Goal: Task Accomplishment & Management: Use online tool/utility

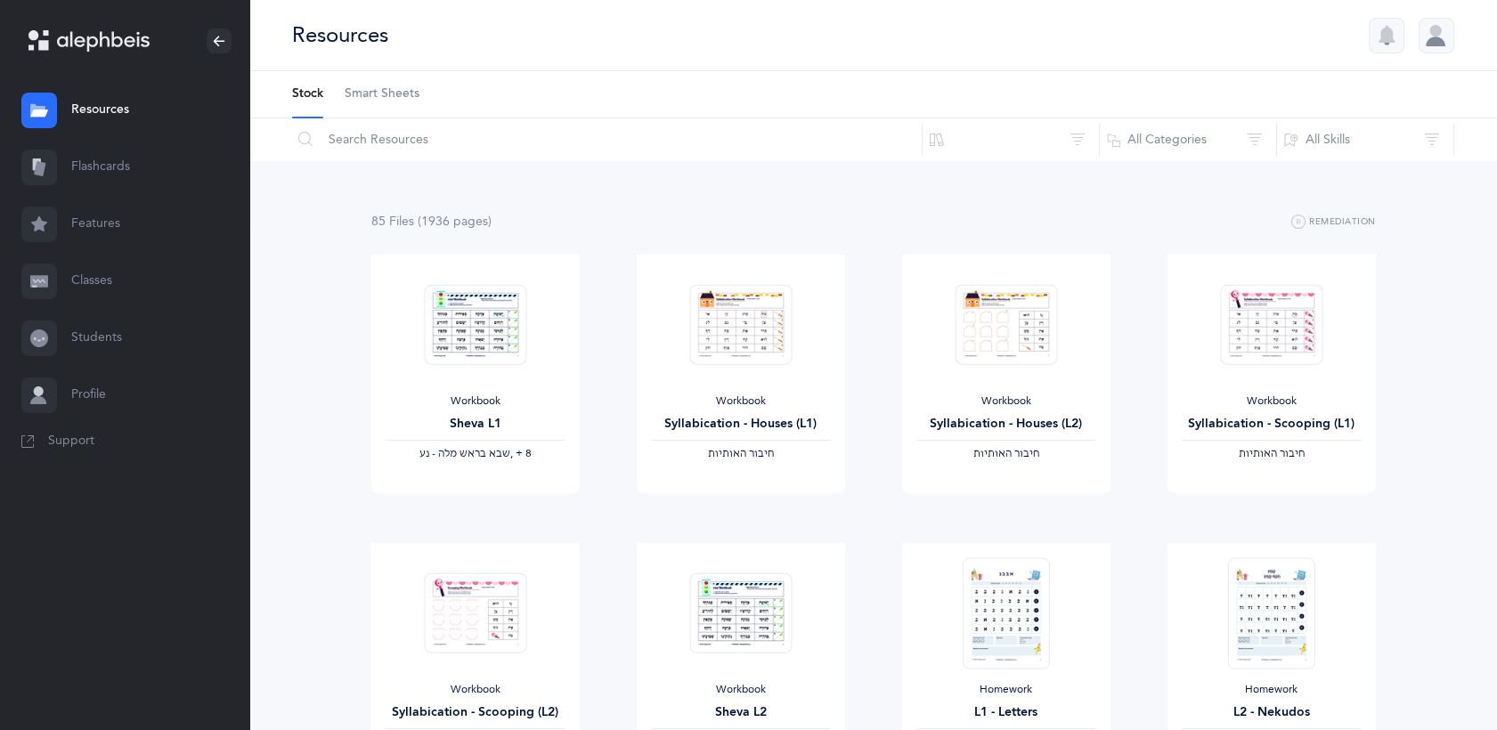
click at [121, 164] on link "Flashcards" at bounding box center [124, 167] width 249 height 57
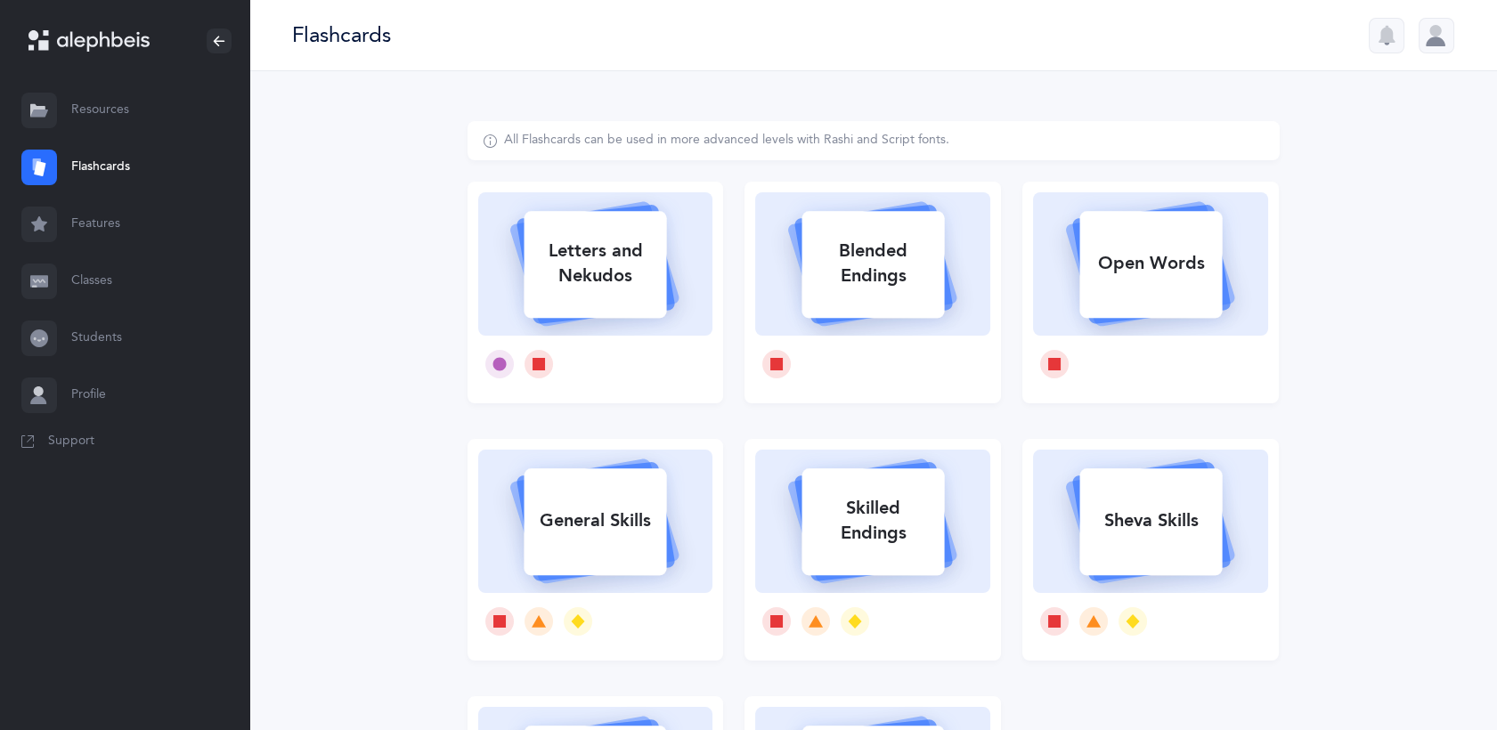
click at [634, 329] on icon at bounding box center [595, 261] width 212 height 149
select select
select select "single"
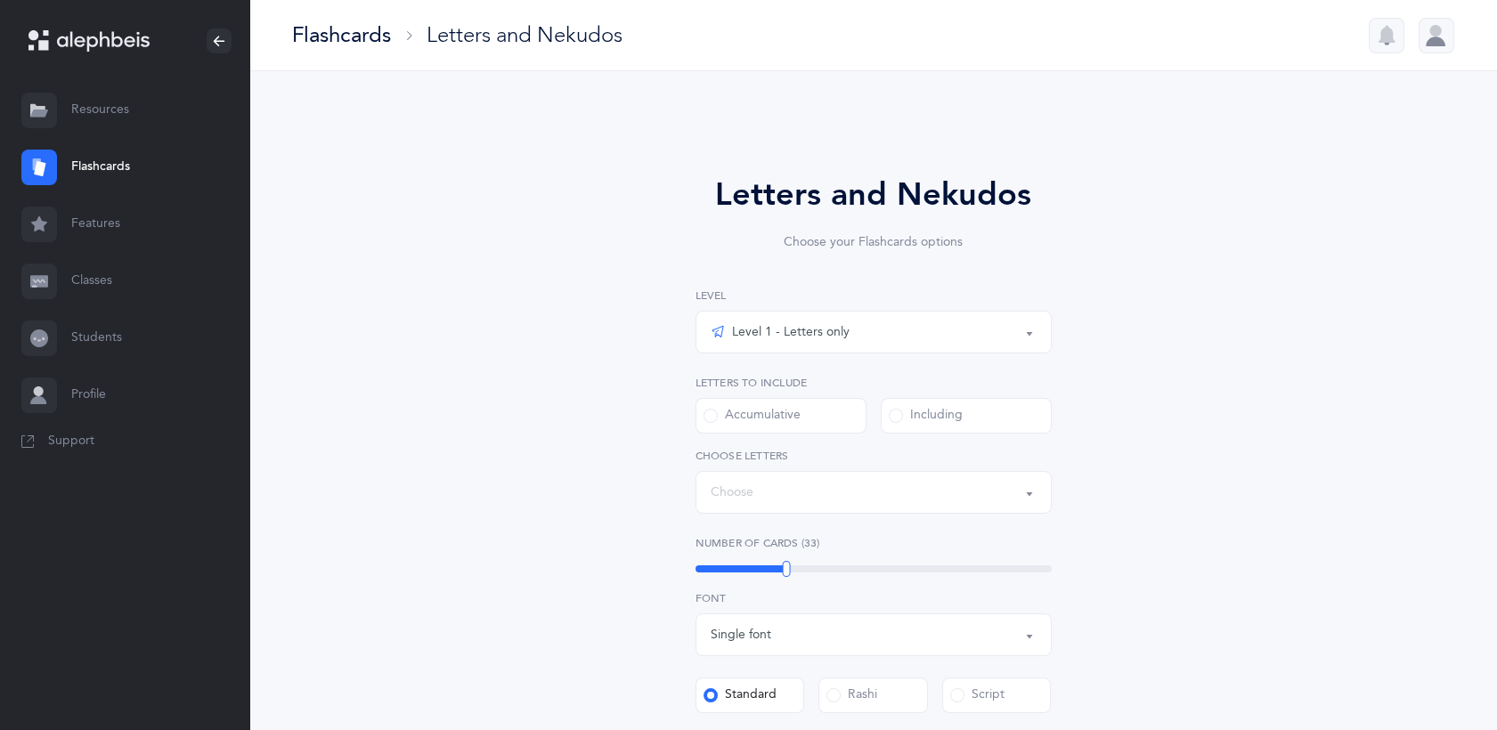
select select "27"
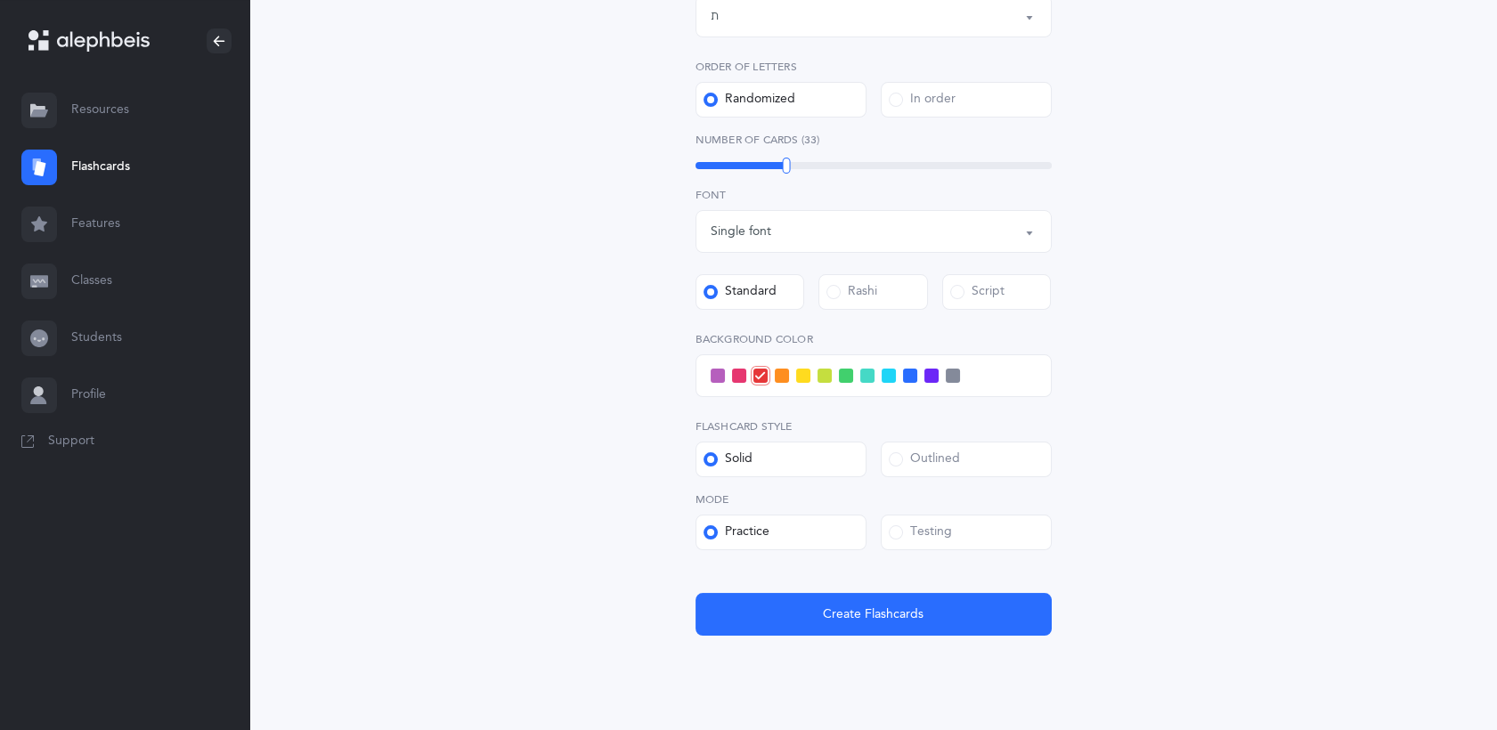
scroll to position [493, 0]
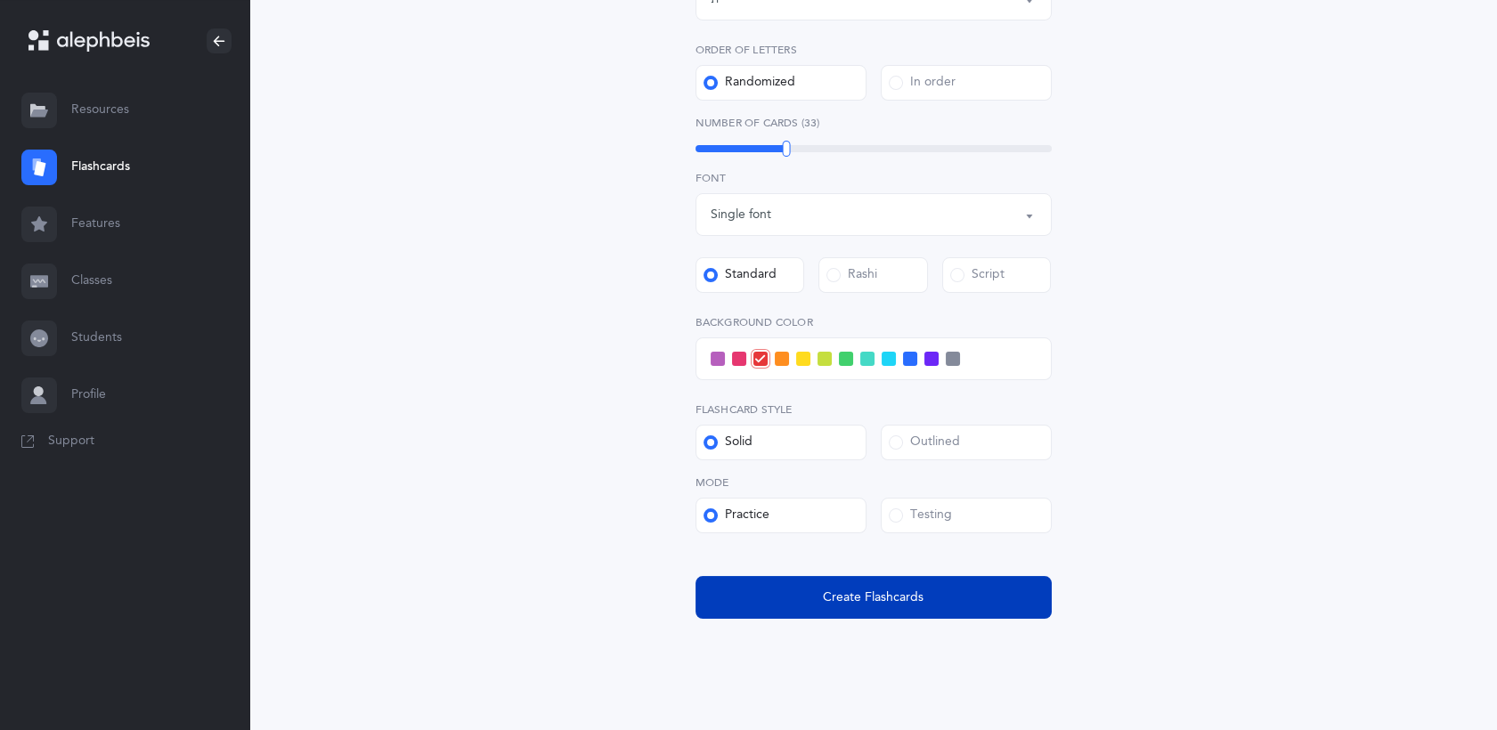
click at [776, 583] on button "Create Flashcards" at bounding box center [873, 597] width 356 height 43
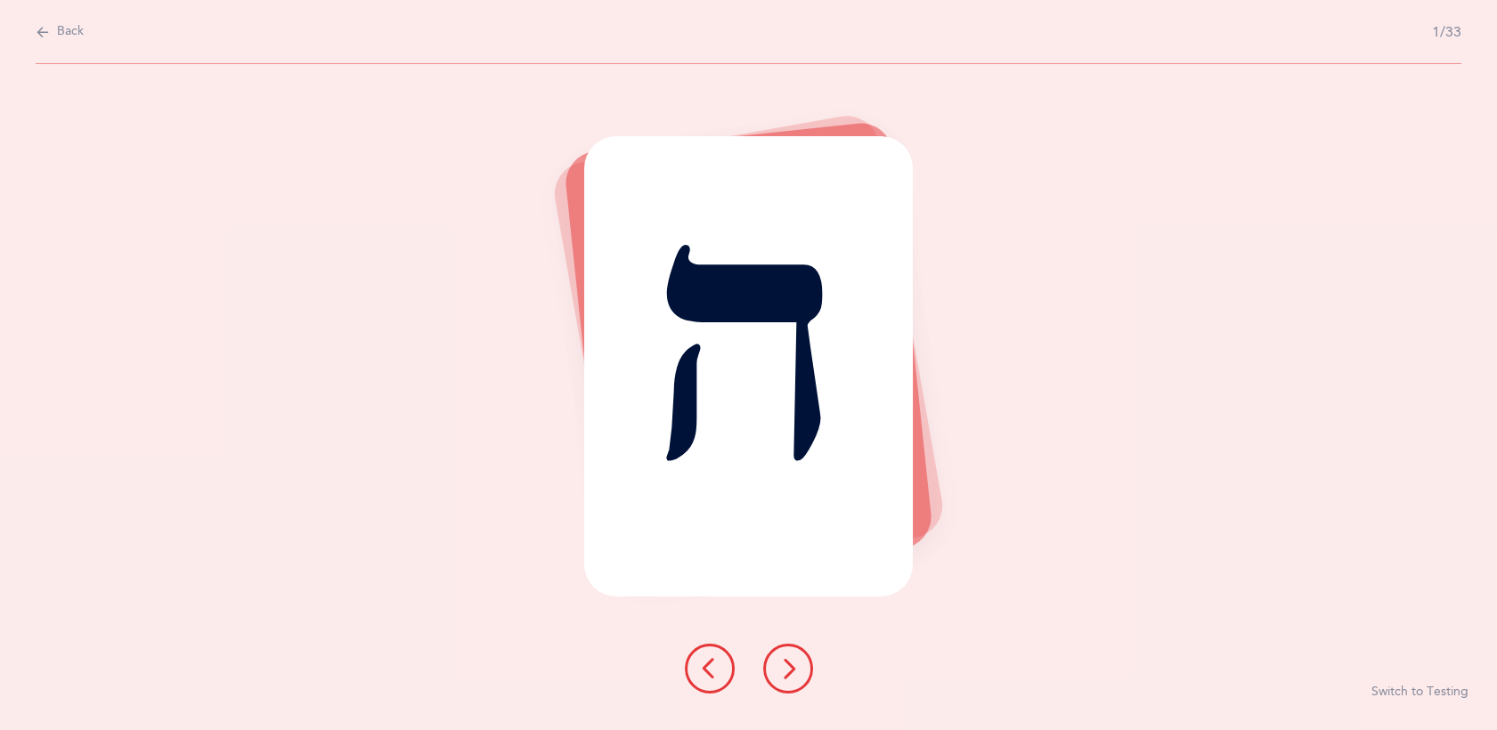
scroll to position [0, 0]
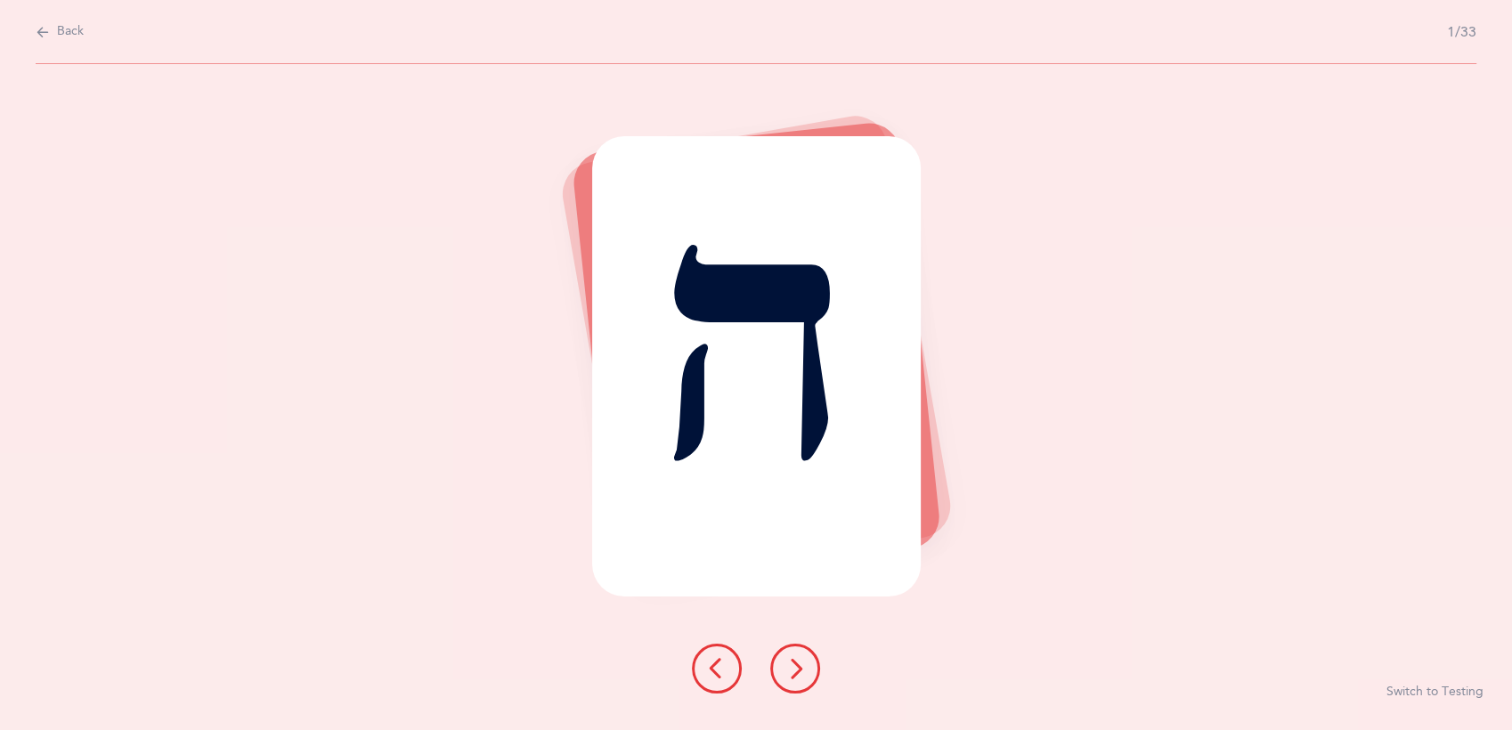
click at [791, 669] on icon at bounding box center [794, 668] width 21 height 21
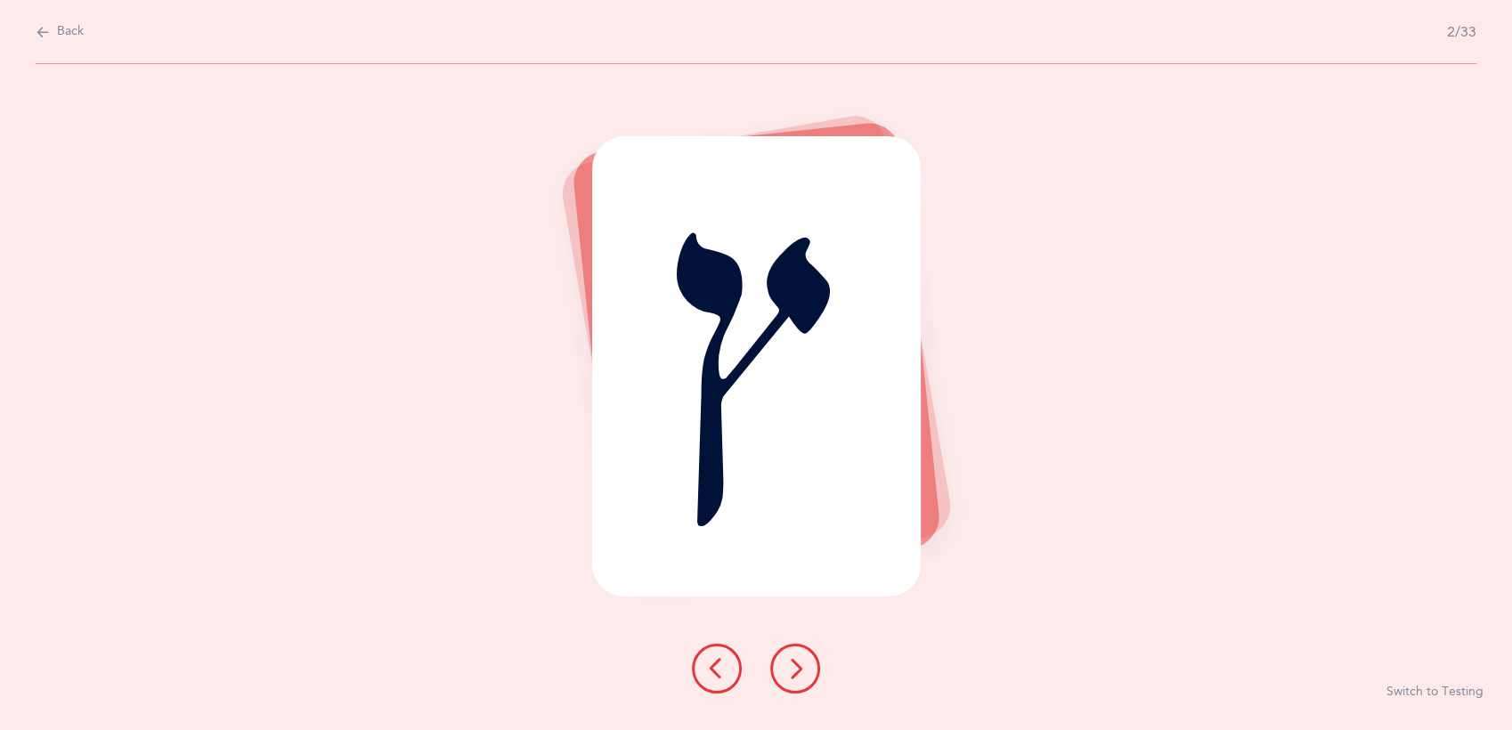
click at [40, 31] on icon at bounding box center [43, 32] width 14 height 20
select select "27"
select select "single"
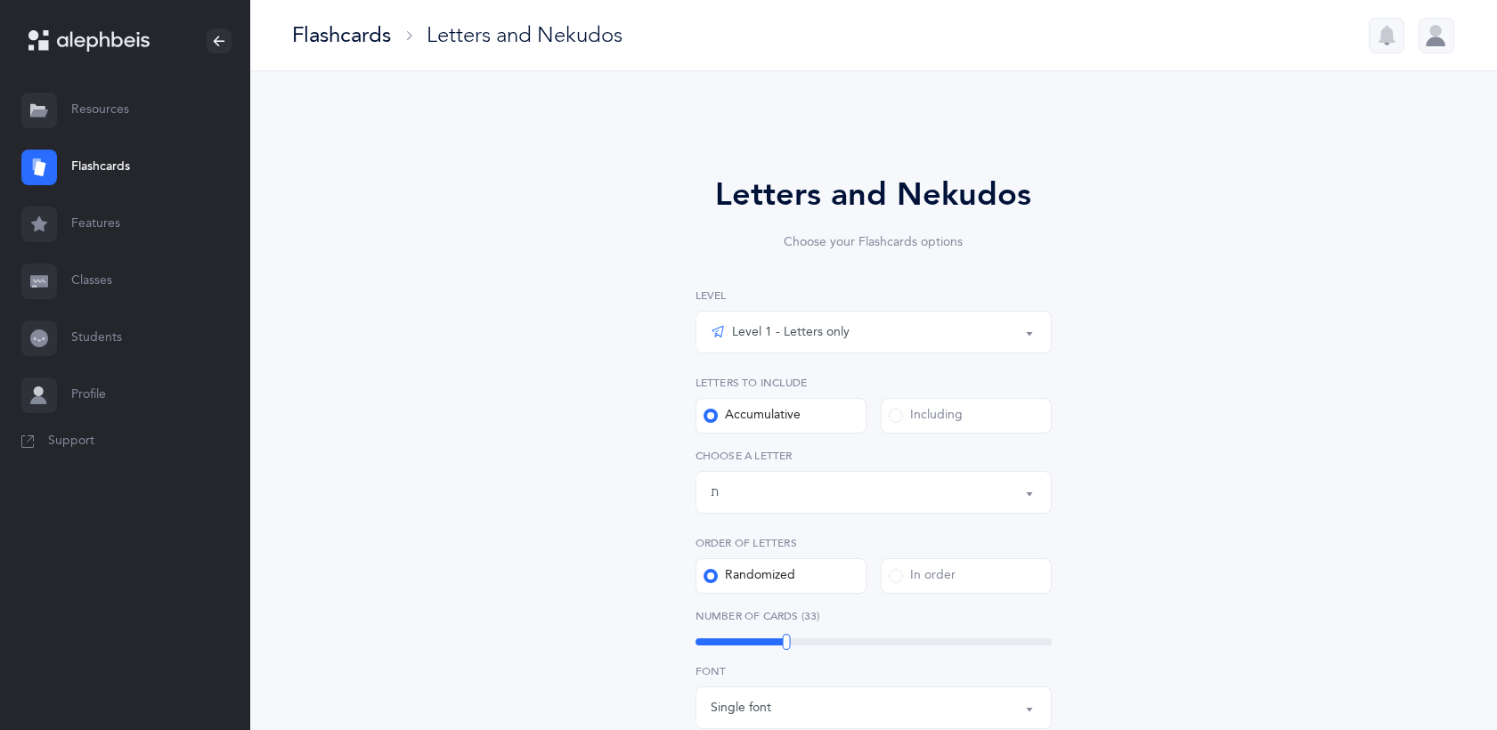
click at [919, 340] on div "Level 1 - Letters only" at bounding box center [874, 332] width 326 height 30
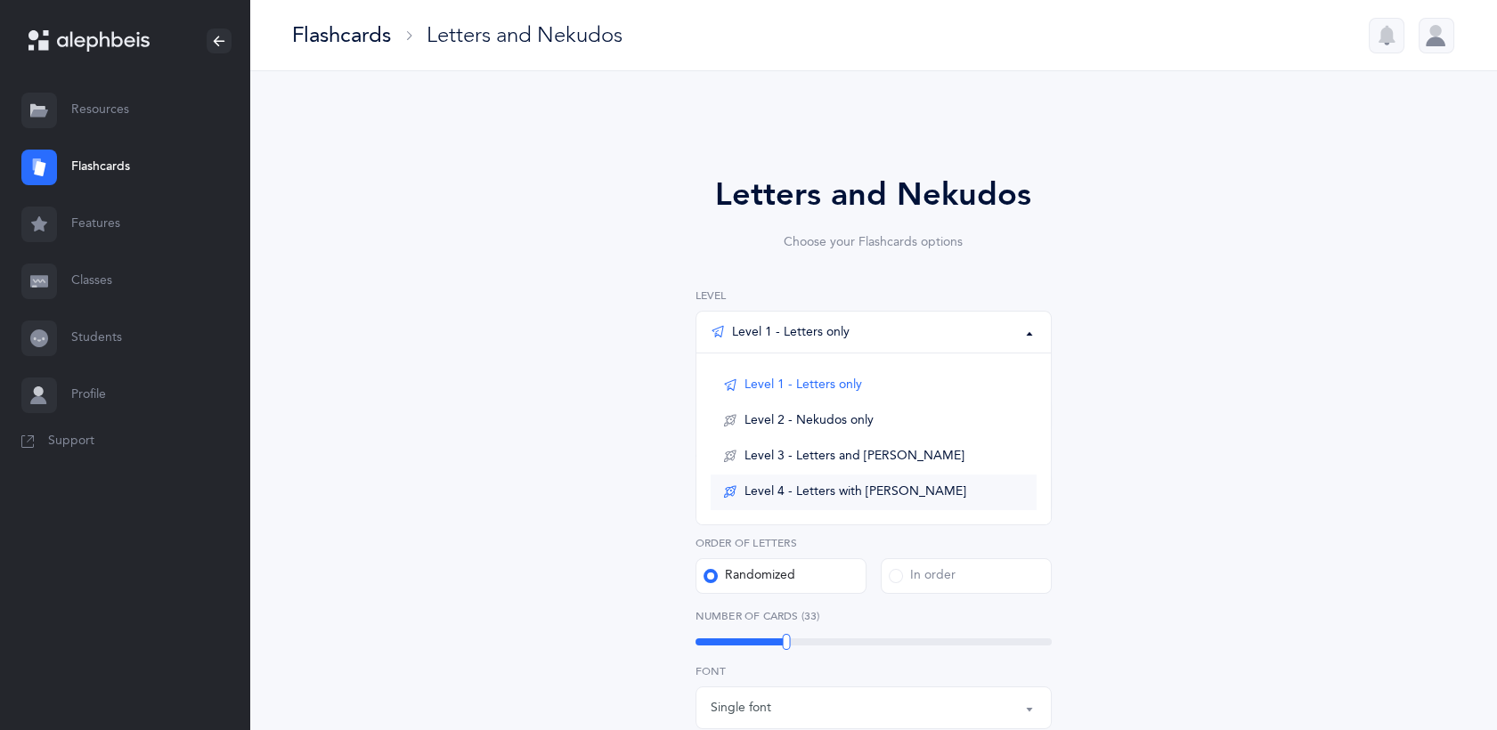
click at [922, 488] on link "Level 4 - Letters with [PERSON_NAME]" at bounding box center [874, 493] width 326 height 36
select select "1"
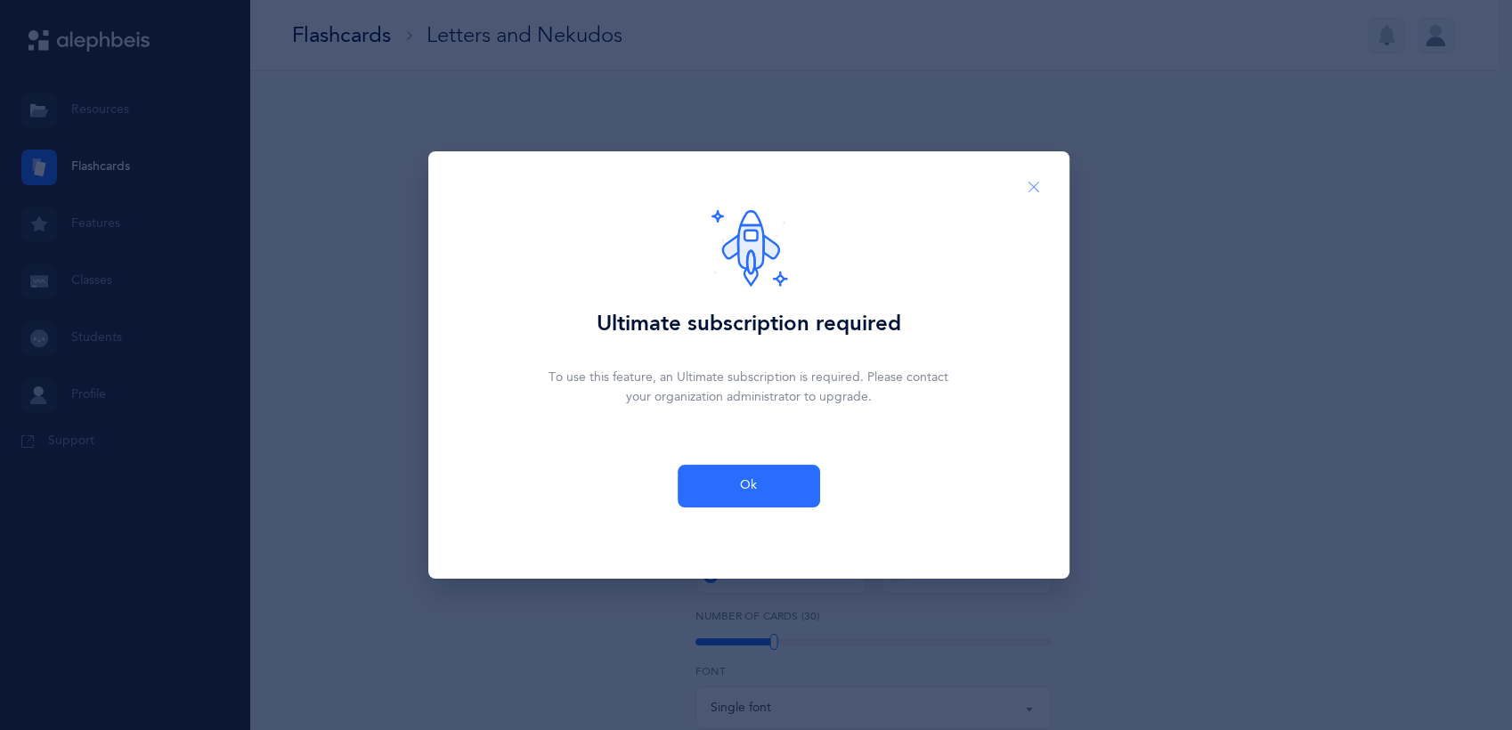
click at [1036, 184] on icon "Close" at bounding box center [1034, 188] width 14 height 16
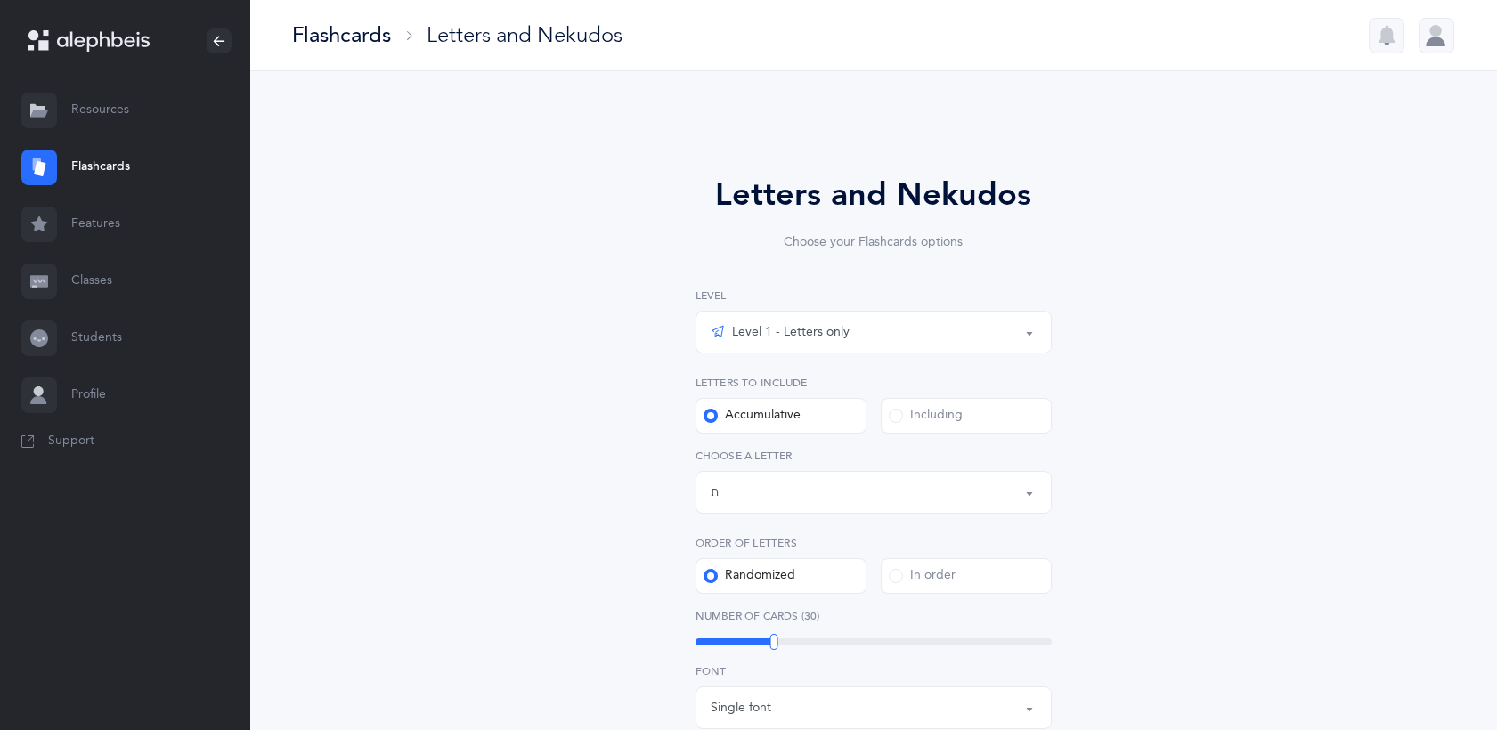
click at [104, 168] on link "Flashcards" at bounding box center [124, 167] width 249 height 57
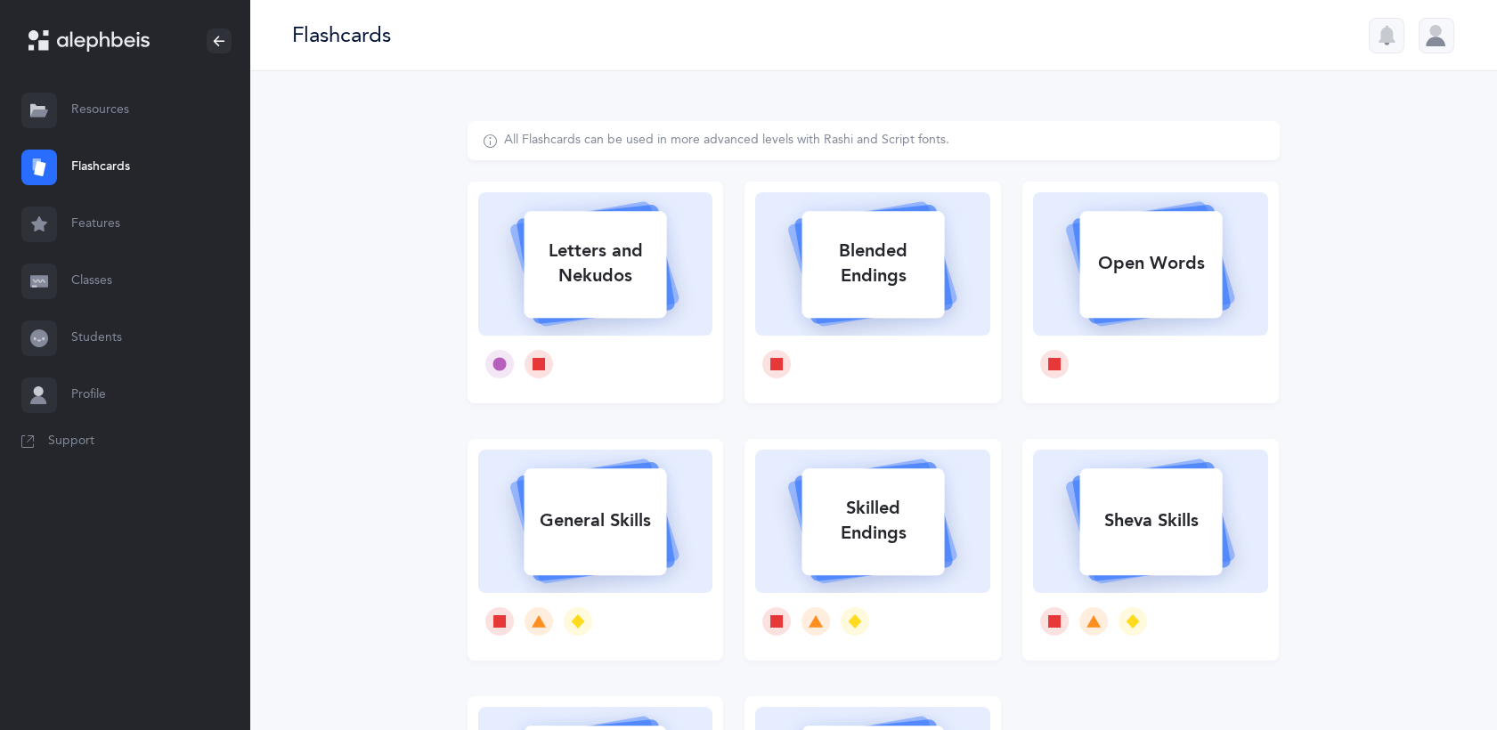
click at [1190, 303] on rect at bounding box center [1151, 264] width 142 height 107
select select "2"
select select
select select "single"
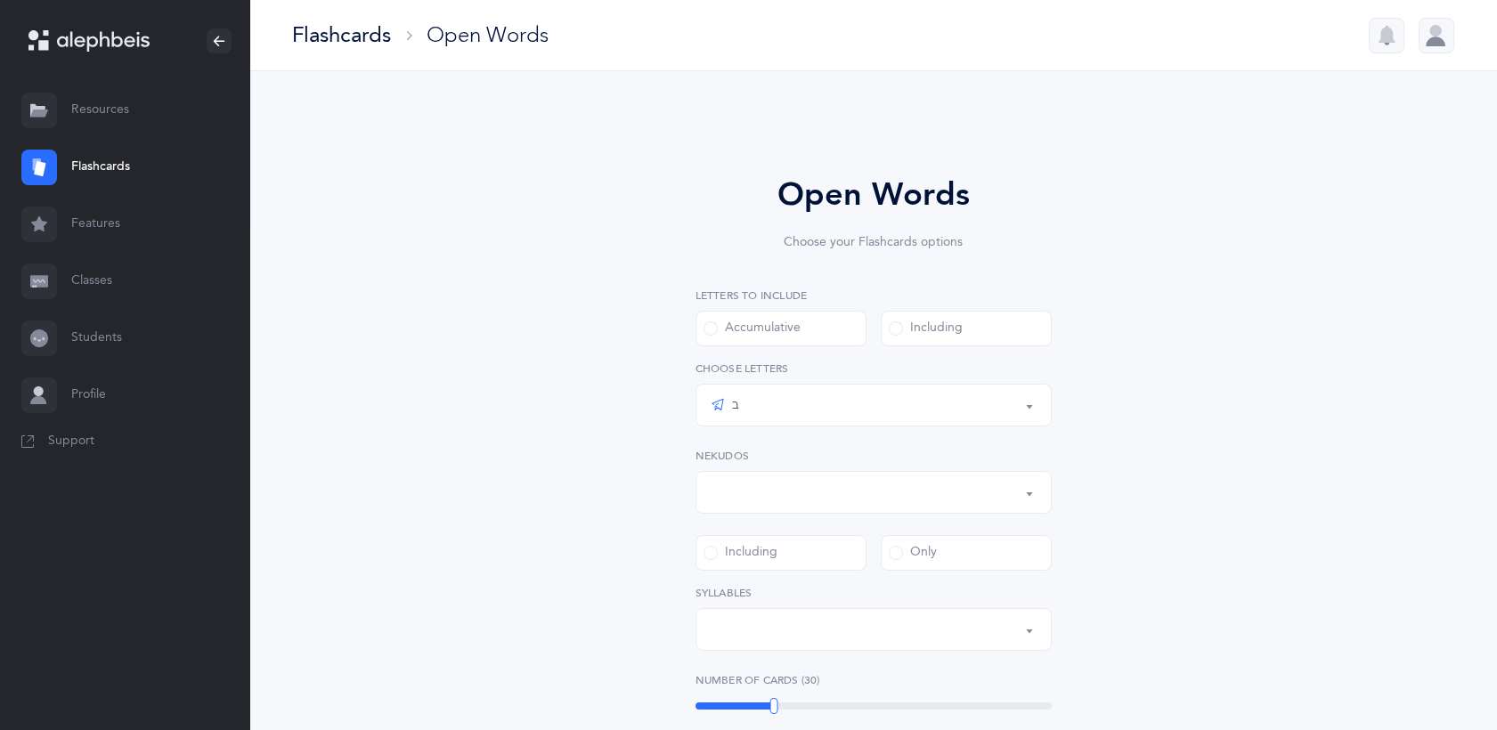
scroll to position [26, 0]
select select "all"
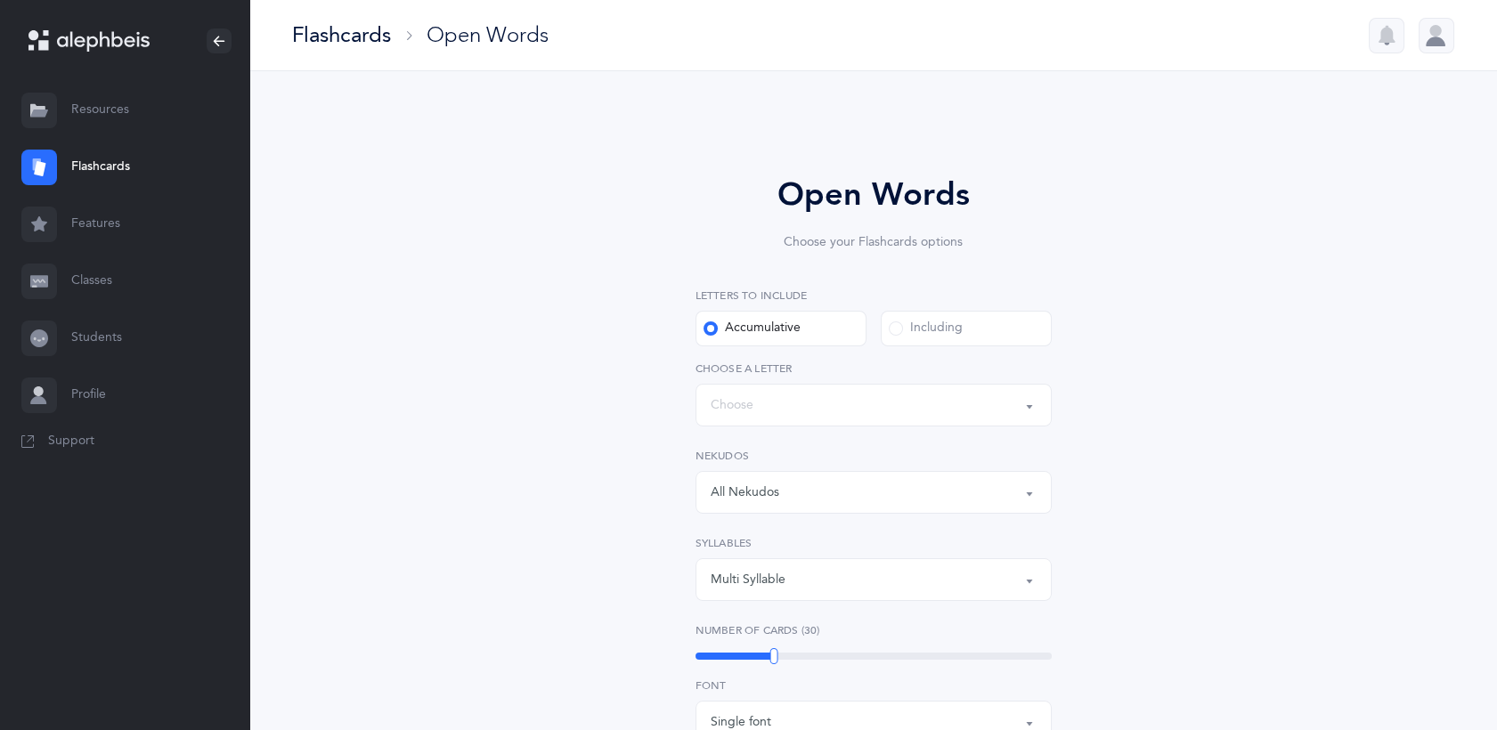
click at [792, 394] on div "Words up until: Choose" at bounding box center [874, 405] width 326 height 30
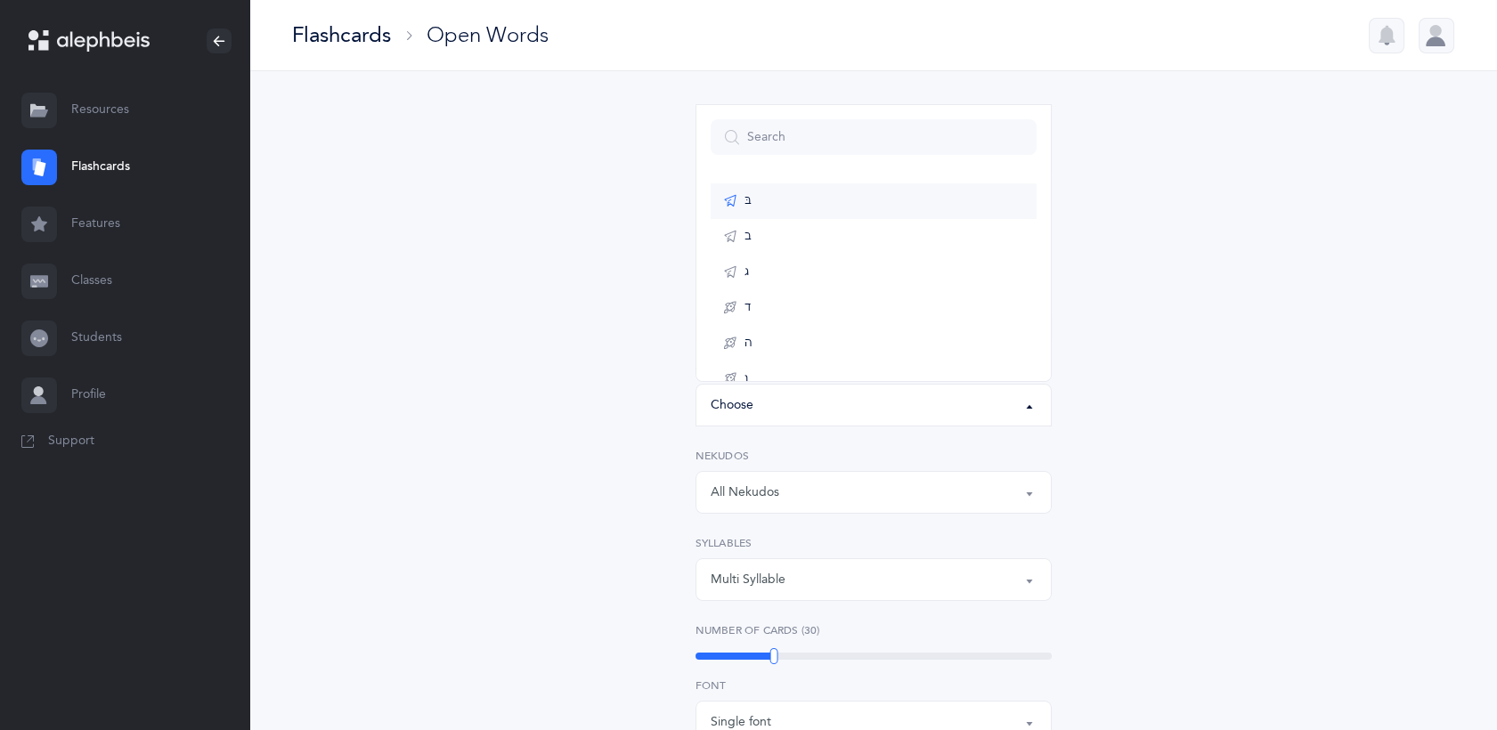
click at [841, 203] on link "בּ" at bounding box center [874, 201] width 326 height 36
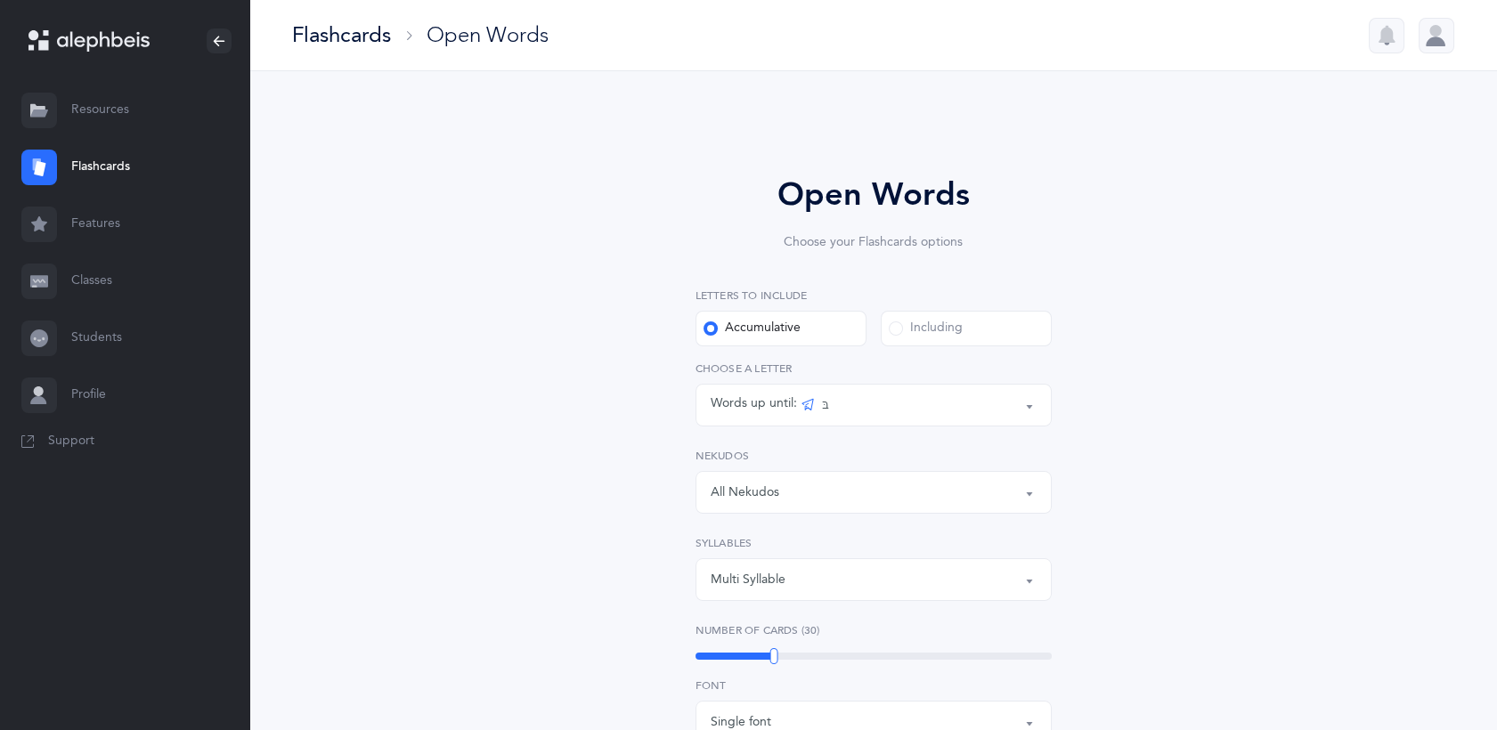
click at [946, 325] on div "Including" at bounding box center [926, 329] width 74 height 18
drag, startPoint x: 946, startPoint y: 325, endPoint x: 746, endPoint y: 324, distance: 199.5
click at [746, 324] on div "Accumulative" at bounding box center [751, 329] width 97 height 18
click at [0, 0] on input "Accumulative" at bounding box center [0, 0] width 0 height 0
click at [791, 407] on div "Words up until:" at bounding box center [756, 403] width 90 height 19
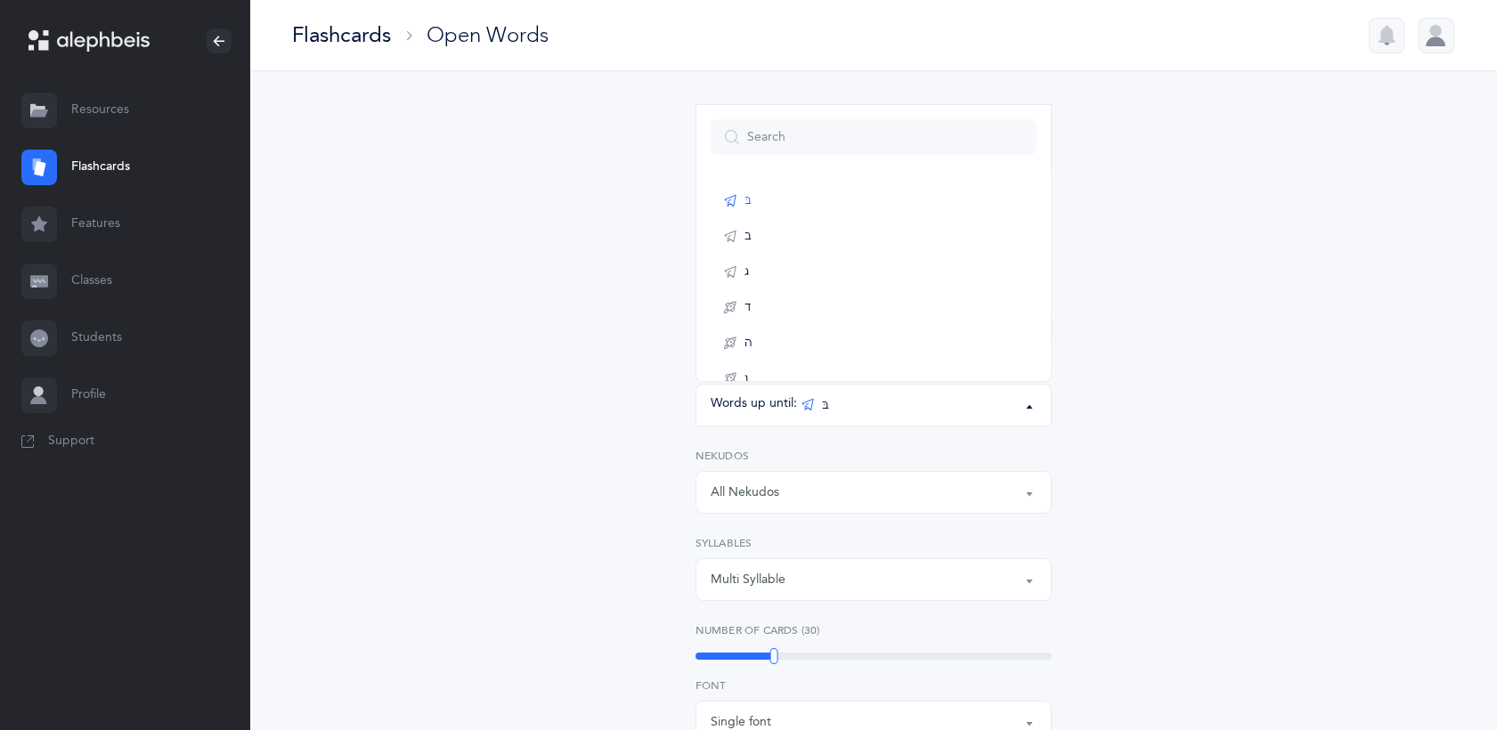
scroll to position [955, 0]
click at [871, 359] on link "ת" at bounding box center [874, 351] width 326 height 36
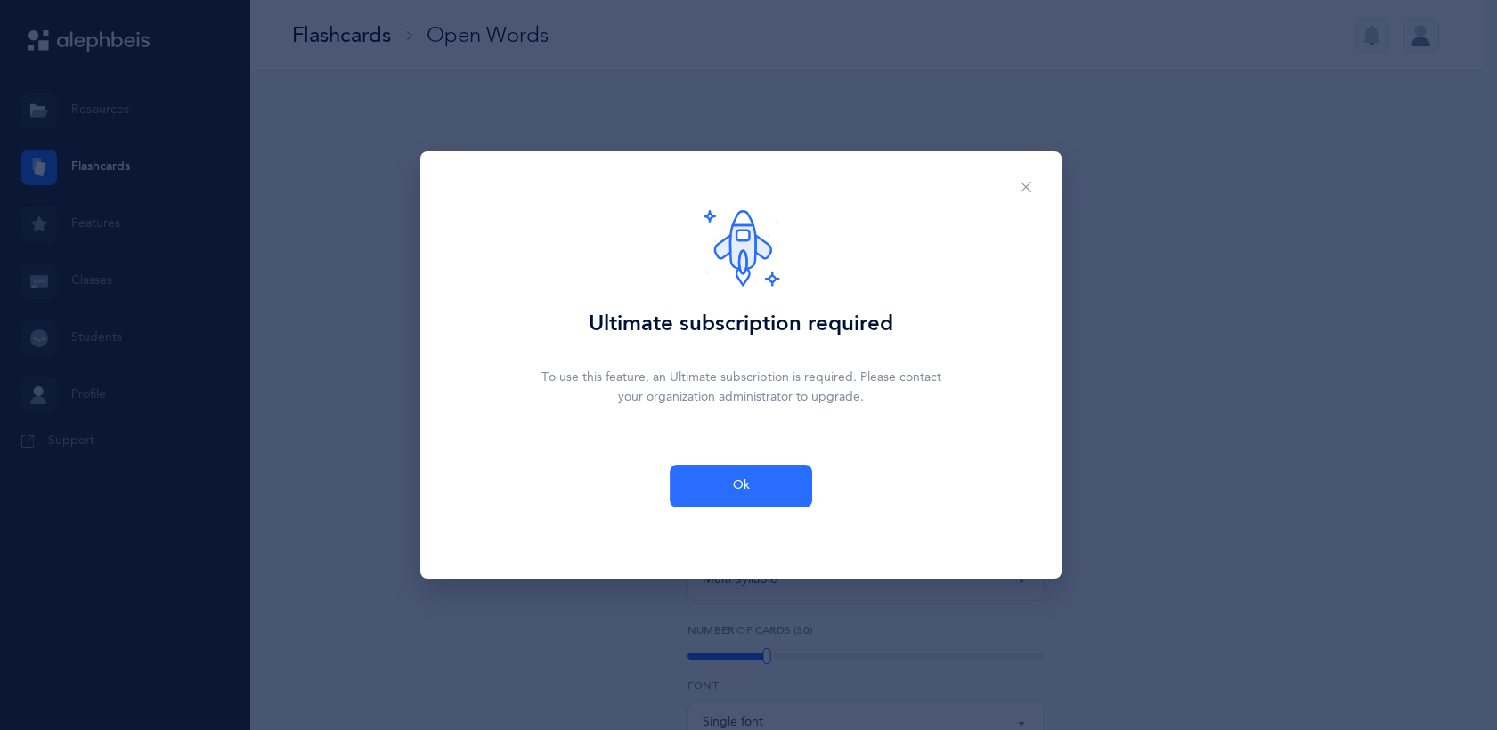
select select "81"
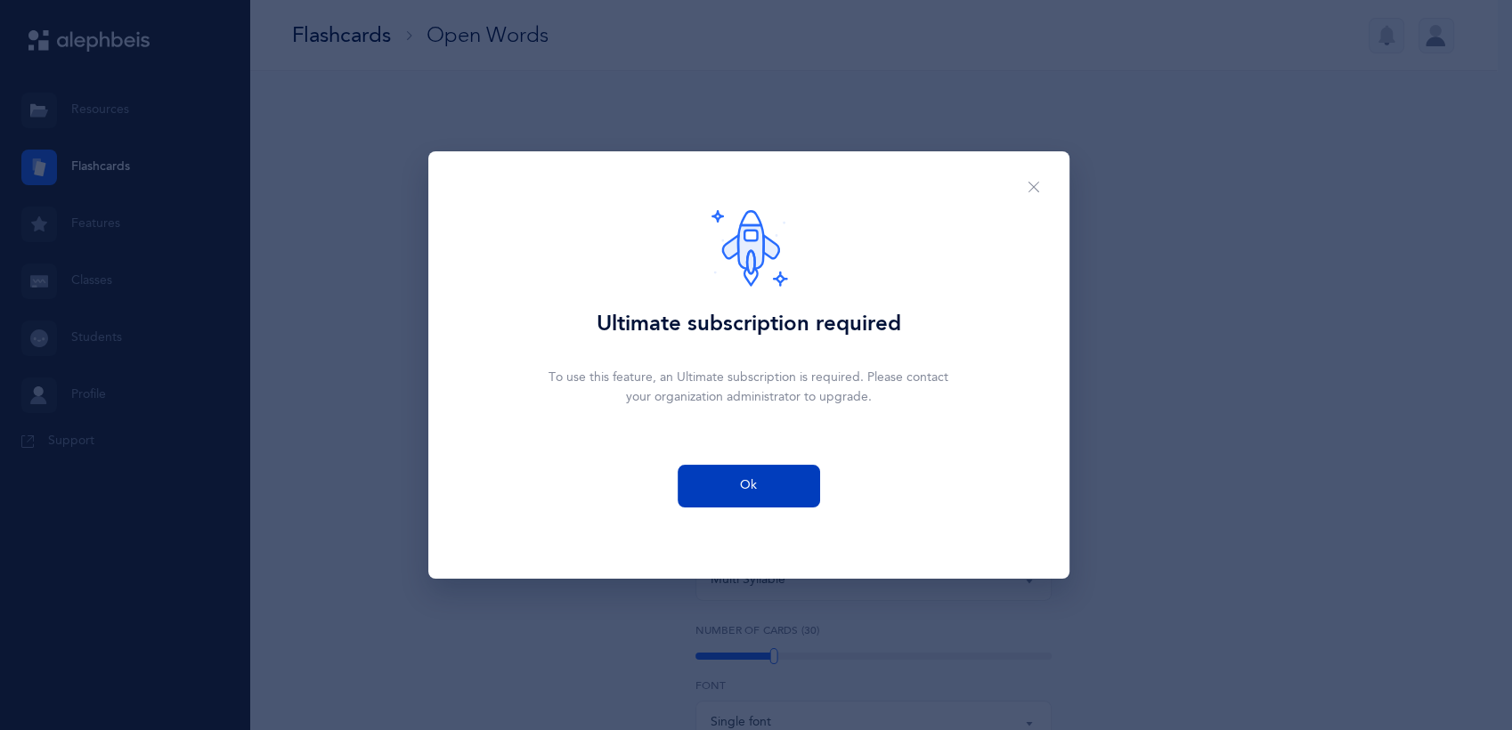
click at [719, 480] on button "Ok" at bounding box center [749, 486] width 142 height 43
